Goal: Contribute content

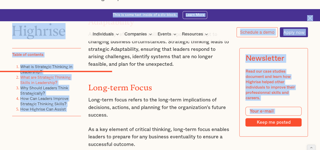
scroll to position [1072, 0]
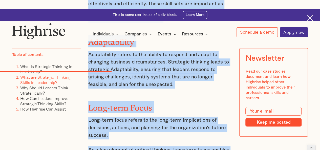
drag, startPoint x: 87, startPoint y: 56, endPoint x: 137, endPoint y: 124, distance: 84.1
copy div "What are Strategic Thinking Skills in Leadership? Strategic thinking skills in …"
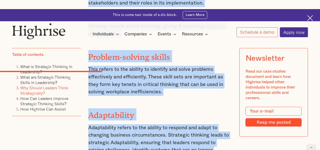
scroll to position [999, 0]
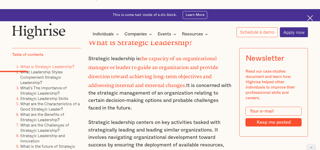
scroll to position [754, 0]
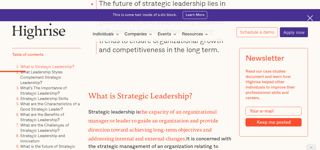
click at [132, 90] on h2 "What is Strategic Leadership?" at bounding box center [160, 94] width 144 height 9
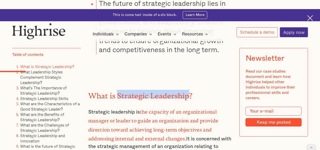
drag, startPoint x: 132, startPoint y: 69, endPoint x: 149, endPoint y: 69, distance: 17.2
click at [149, 90] on h2 "What is Strategic Leadership?" at bounding box center [160, 94] width 144 height 9
copy h2 "Strategic Leadership"
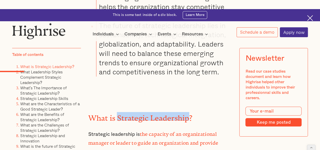
scroll to position [731, 0]
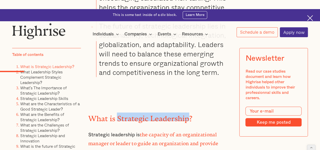
click at [94, 113] on h2 "What is Strategic Leadership?" at bounding box center [160, 117] width 144 height 9
drag, startPoint x: 94, startPoint y: 91, endPoint x: 184, endPoint y: 94, distance: 89.7
click at [184, 113] on h2 "What is Strategic Leadership?" at bounding box center [160, 117] width 144 height 9
drag, startPoint x: 190, startPoint y: 89, endPoint x: 82, endPoint y: 93, distance: 107.9
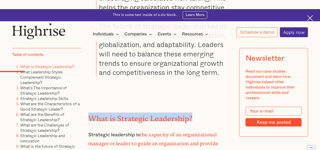
copy h2 "What is Strategic Leadership?"
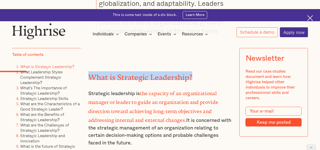
drag, startPoint x: 88, startPoint y: 65, endPoint x: 134, endPoint y: 113, distance: 66.3
click at [134, 113] on p "Strategic leadership is the capacity of an organizational manager or leader to …" at bounding box center [160, 118] width 144 height 58
copy p "Strategic leadership is the capacity of an organizational manager or leader to …"
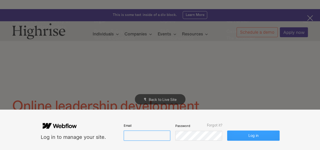
type input "[EMAIL_ADDRESS][DOMAIN_NAME]"
click at [246, 141] on button "Log in" at bounding box center [253, 136] width 52 height 10
click at [246, 139] on button "Log in" at bounding box center [253, 136] width 52 height 10
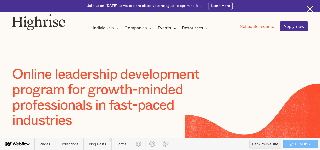
click at [95, 137] on div "Online leadership development program for growth-minded professionals in fast-p…" at bounding box center [120, 105] width 216 height 77
click at [95, 140] on span "Blog Posts" at bounding box center [98, 144] width 28 height 12
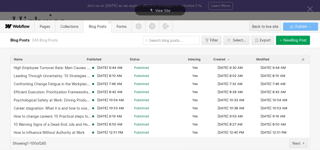
click at [150, 41] on input "text" at bounding box center [171, 40] width 57 height 9
paste input "strategic-thinking-in-leadership"
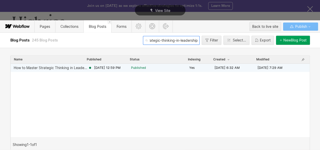
type input "strategic-thinking-in-leadership"
click at [121, 69] on span "[DATE] 12:59 PM" at bounding box center [107, 68] width 26 height 5
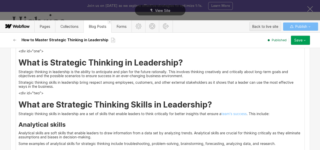
scroll to position [548, 0]
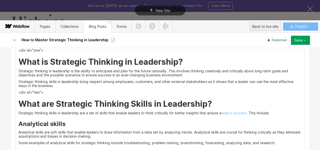
click at [209, 102] on h2 "What are Strategic Thinking Skills in Leadership?" at bounding box center [160, 103] width 284 height 9
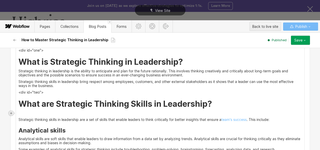
click at [12, 112] on icon at bounding box center [11, 113] width 3 height 3
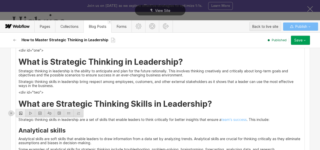
click at [19, 112] on div at bounding box center [21, 113] width 10 height 8
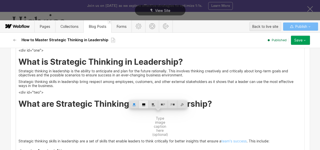
click at [140, 105] on div at bounding box center [144, 105] width 10 height 8
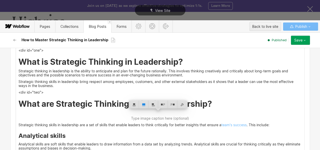
click at [64, 103] on h2 "What are Strategic Thinking Skills in Leadership?" at bounding box center [160, 103] width 284 height 9
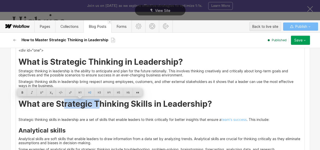
click at [97, 102] on h2 "What are Strategic Thinking Skills in Leadership?" at bounding box center [160, 103] width 284 height 9
click at [54, 105] on h2 "What are Strategic Thinking Skills in Leadership?" at bounding box center [160, 103] width 284 height 9
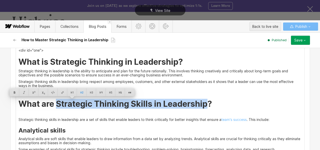
drag, startPoint x: 54, startPoint y: 105, endPoint x: 204, endPoint y: 102, distance: 149.9
click at [204, 102] on h2 "What are Strategic Thinking Skills in Leadership?" at bounding box center [160, 103] width 284 height 9
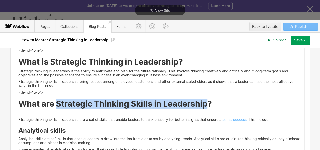
copy h2 "Strategic Thinking Skills in Leadership"
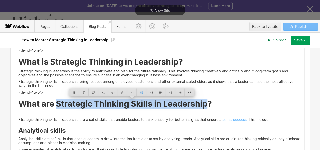
click at [160, 114] on img at bounding box center [160, 114] width 0 height 0
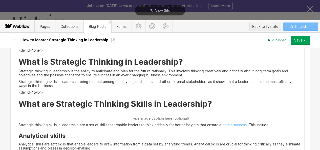
click at [160, 114] on img at bounding box center [160, 114] width 0 height 0
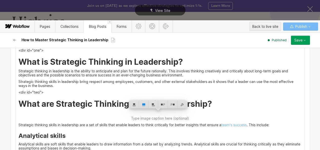
click at [180, 107] on h2 "What are Strategic Thinking Skills in Leadership?" at bounding box center [160, 103] width 284 height 9
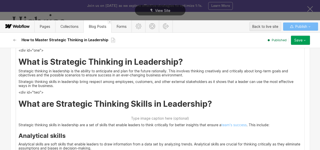
click at [160, 114] on img at bounding box center [160, 114] width 0 height 0
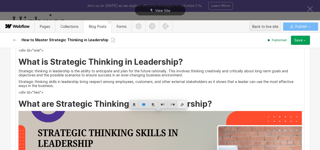
click at [181, 104] on div at bounding box center [182, 105] width 10 height 8
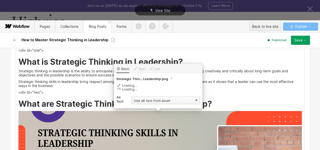
click at [161, 98] on div "Use alt text from asset" at bounding box center [165, 100] width 69 height 8
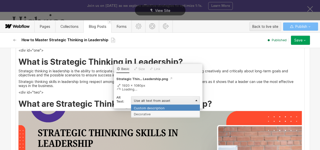
click at [155, 107] on div "Custom description" at bounding box center [165, 108] width 69 height 6
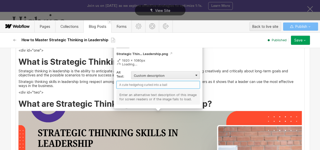
click at [145, 84] on input "text" at bounding box center [158, 85] width 84 height 8
paste input "Strategic Thinking Skills in Leadership?"
type input "Strategic Thinking Skills in Leadership?"
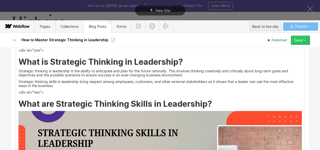
click at [298, 43] on button "Save" at bounding box center [300, 40] width 19 height 9
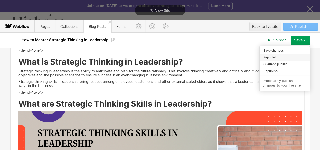
click at [286, 55] on div "Republish" at bounding box center [285, 57] width 50 height 7
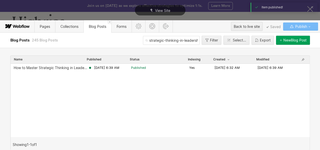
click at [150, 42] on input "strategic-thinking-in-leadership" at bounding box center [171, 40] width 57 height 9
paste input "text"
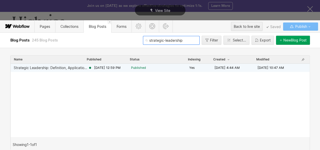
type input "strategic-leadership"
click at [95, 69] on span "[DATE] 12:59 PM" at bounding box center [107, 68] width 26 height 5
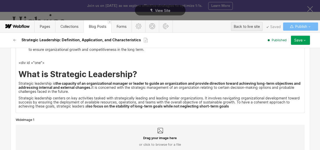
scroll to position [594, 0]
click at [147, 74] on h2 "What is Strategic Leadership?" at bounding box center [160, 74] width 284 height 9
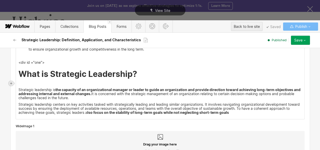
click at [13, 84] on div at bounding box center [11, 83] width 5 height 5
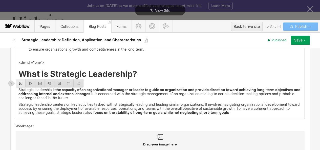
click at [24, 83] on div at bounding box center [21, 83] width 10 height 8
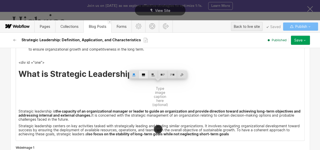
click at [144, 76] on div at bounding box center [144, 75] width 10 height 8
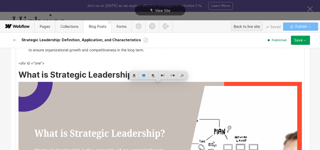
scroll to position [593, 0]
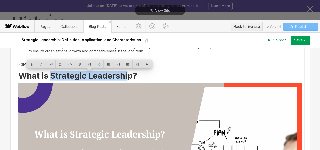
drag, startPoint x: 49, startPoint y: 75, endPoint x: 129, endPoint y: 72, distance: 80.8
click at [129, 72] on h2 "What is Strategic Leadership?" at bounding box center [160, 75] width 284 height 9
copy h2 "Strategic Leadership"
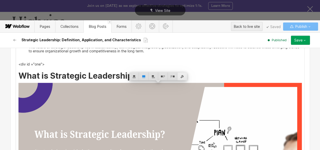
click at [182, 73] on div at bounding box center [182, 77] width 10 height 8
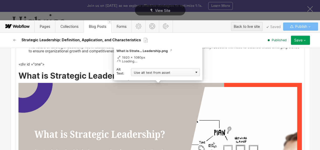
click at [160, 69] on div "Use alt text from asset" at bounding box center [165, 72] width 69 height 8
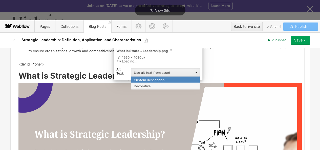
click at [150, 78] on div "Custom description" at bounding box center [165, 79] width 69 height 6
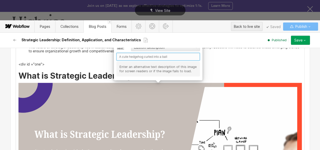
click at [148, 57] on input "text" at bounding box center [158, 57] width 84 height 8
paste input "Strategic Leadership"
type input "Strategic Leadership"
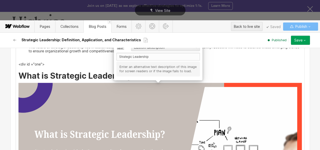
click at [299, 43] on button "Save" at bounding box center [300, 40] width 19 height 9
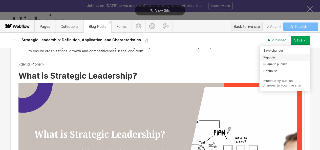
click at [284, 54] on div "Republish" at bounding box center [285, 57] width 50 height 7
